Goal: Find specific page/section: Find specific page/section

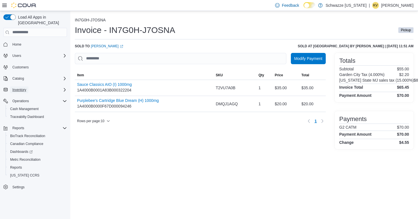
click at [24, 88] on span "Inventory" at bounding box center [19, 90] width 14 height 5
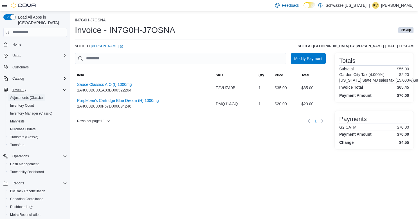
drag, startPoint x: 24, startPoint y: 92, endPoint x: 46, endPoint y: 78, distance: 25.3
click at [24, 95] on span "Adjustments (Classic)" at bounding box center [26, 97] width 33 height 5
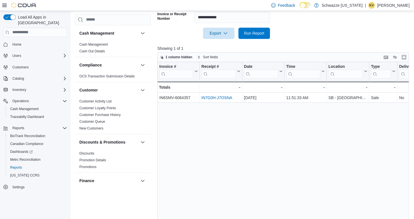
scroll to position [366, 0]
